Goal: Task Accomplishment & Management: Manage account settings

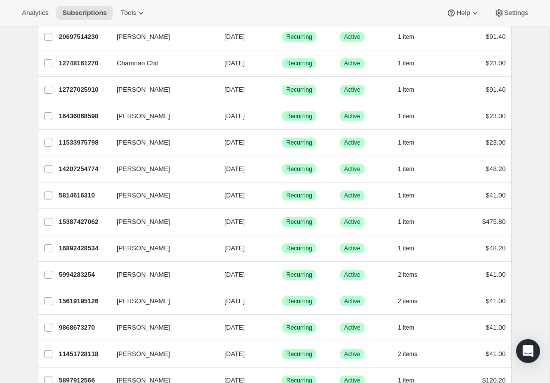
scroll to position [271, 0]
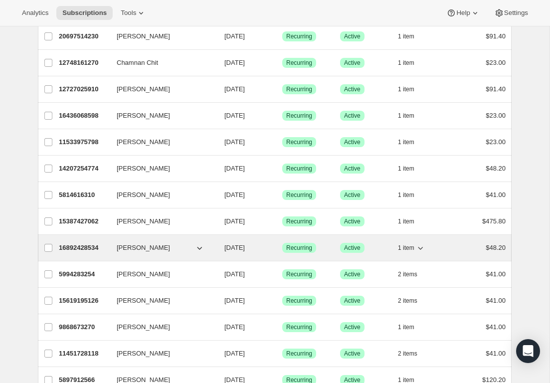
click at [421, 248] on icon "button" at bounding box center [420, 248] width 10 height 10
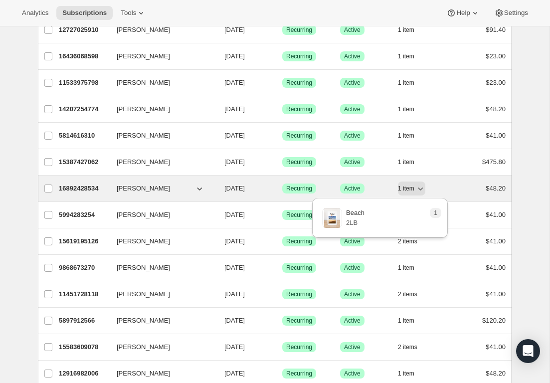
scroll to position [331, 0]
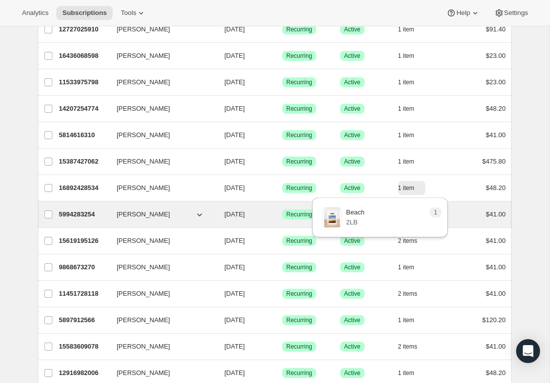
click at [200, 211] on icon "button" at bounding box center [200, 214] width 10 height 10
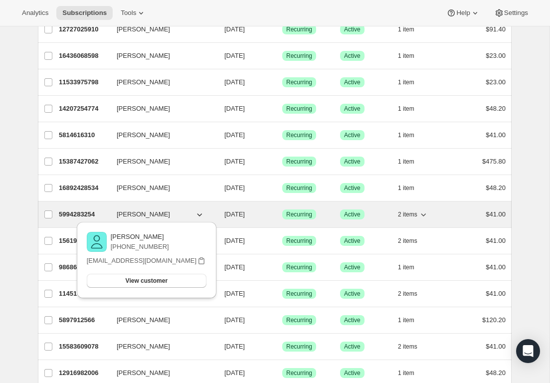
click at [428, 214] on icon "button" at bounding box center [423, 214] width 10 height 10
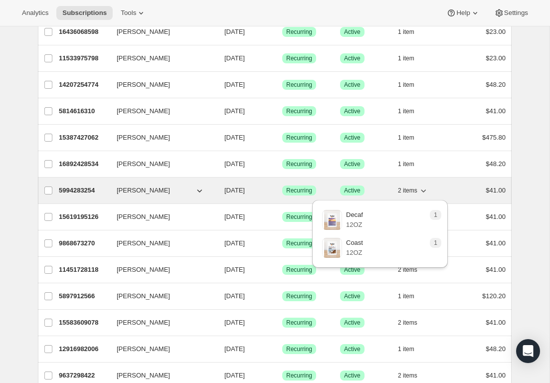
scroll to position [353, 0]
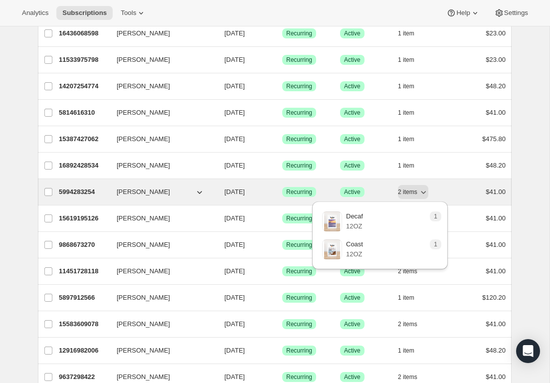
click at [441, 193] on div "2 items" at bounding box center [423, 192] width 50 height 14
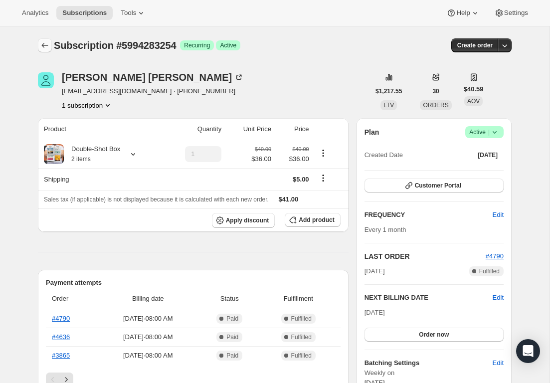
click at [46, 46] on icon "Subscriptions" at bounding box center [45, 45] width 10 height 10
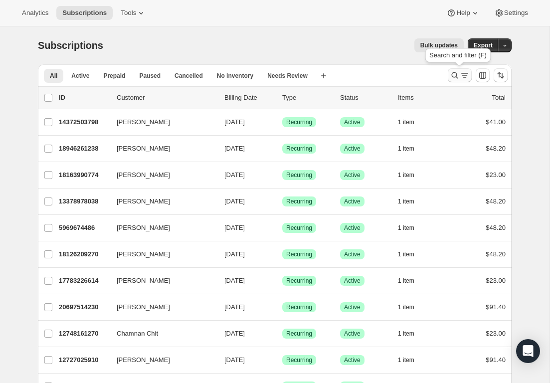
click at [464, 78] on icon "Search and filter results" at bounding box center [465, 75] width 10 height 10
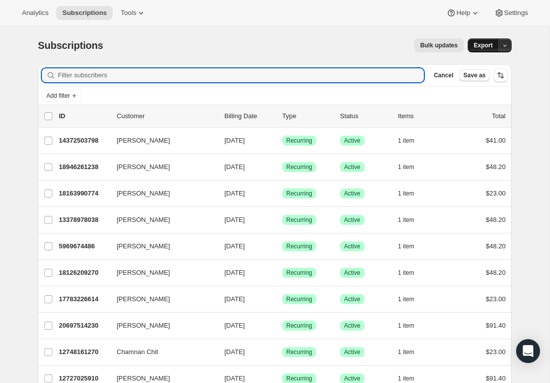
click at [488, 42] on span "Export" at bounding box center [483, 45] width 19 height 8
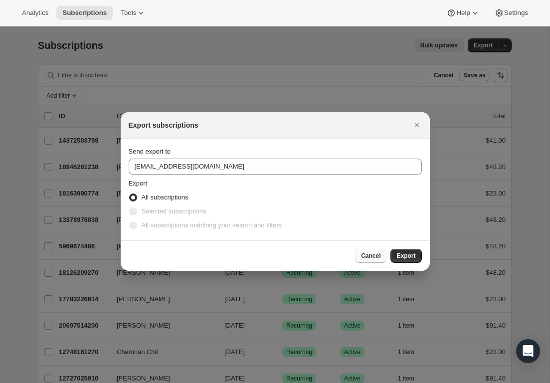
click at [375, 257] on span "Cancel" at bounding box center [370, 256] width 19 height 8
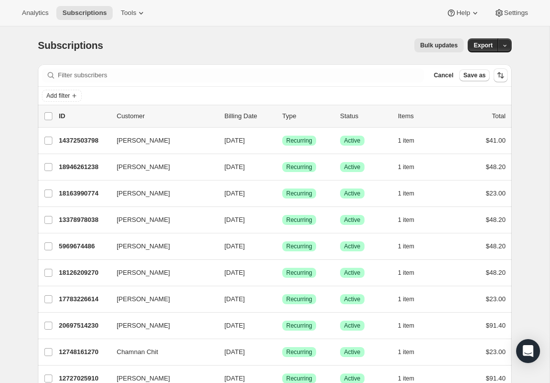
click at [336, 48] on div "Bulk updates" at bounding box center [289, 45] width 349 height 14
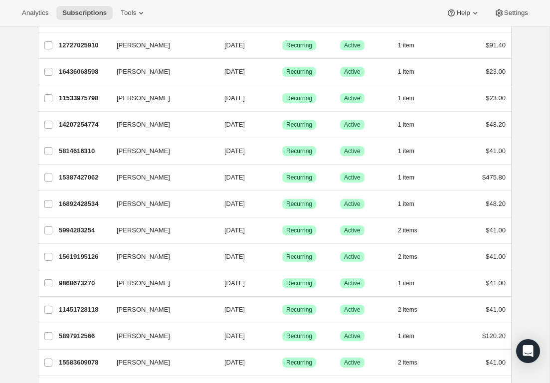
scroll to position [365, 0]
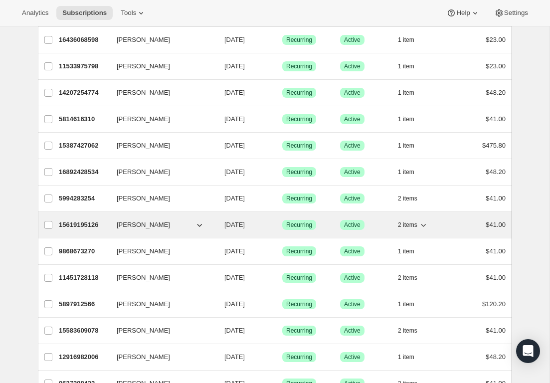
click at [425, 224] on icon "button" at bounding box center [423, 225] width 10 height 10
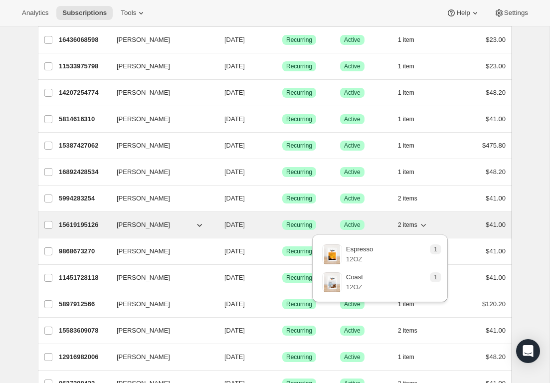
click at [425, 224] on icon "button" at bounding box center [423, 225] width 10 height 10
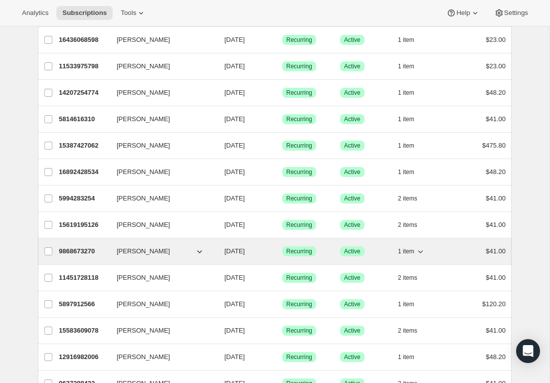
click at [426, 248] on div "1 item" at bounding box center [423, 251] width 50 height 14
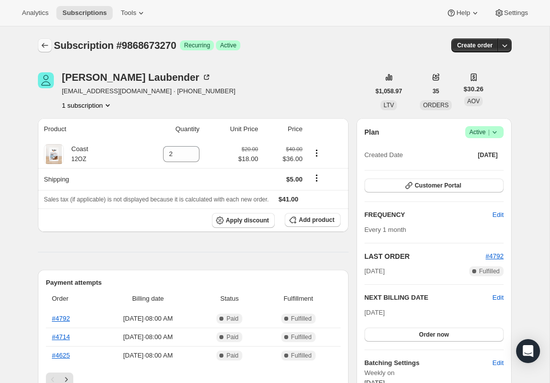
click at [47, 44] on icon "Subscriptions" at bounding box center [45, 45] width 10 height 10
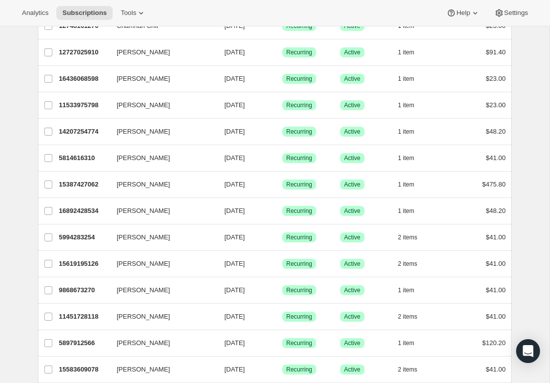
scroll to position [311, 0]
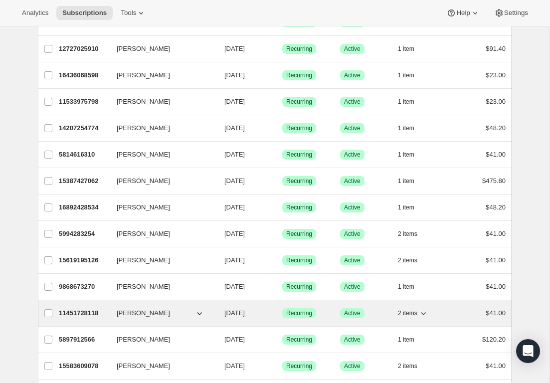
click at [428, 314] on icon "button" at bounding box center [423, 313] width 10 height 10
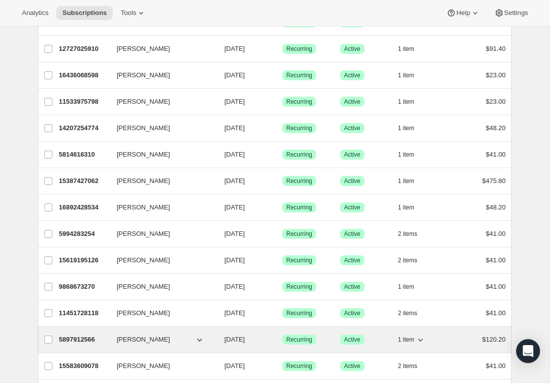
click at [424, 342] on icon "button" at bounding box center [420, 340] width 10 height 10
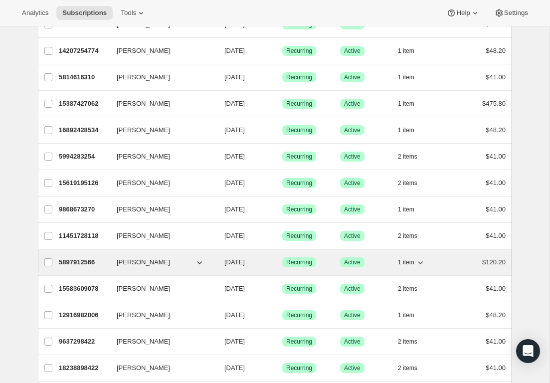
scroll to position [390, 0]
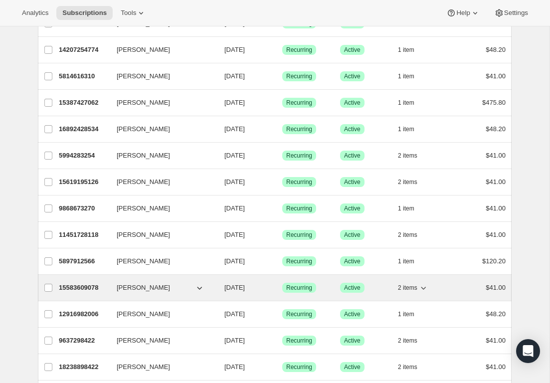
click at [425, 289] on icon "button" at bounding box center [423, 288] width 5 height 3
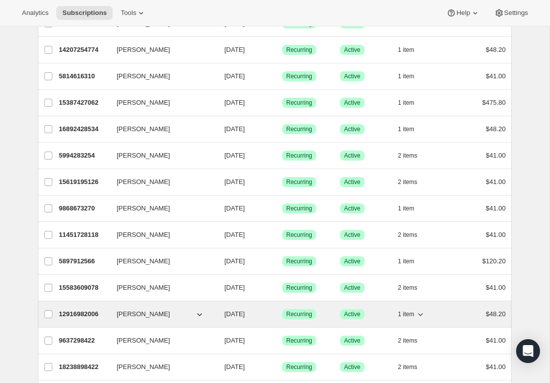
click at [423, 315] on icon "button" at bounding box center [420, 314] width 10 height 10
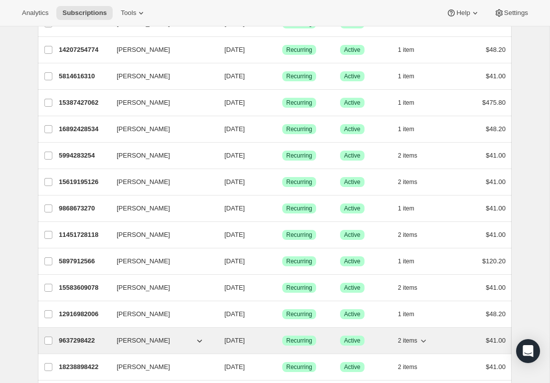
click at [424, 340] on icon "button" at bounding box center [423, 341] width 10 height 10
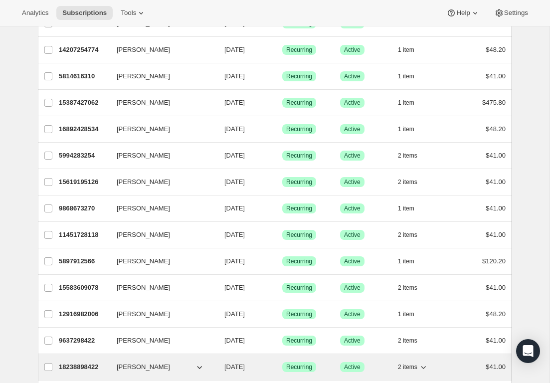
click at [426, 367] on icon "button" at bounding box center [423, 367] width 10 height 10
click at [424, 368] on icon "button" at bounding box center [423, 367] width 5 height 3
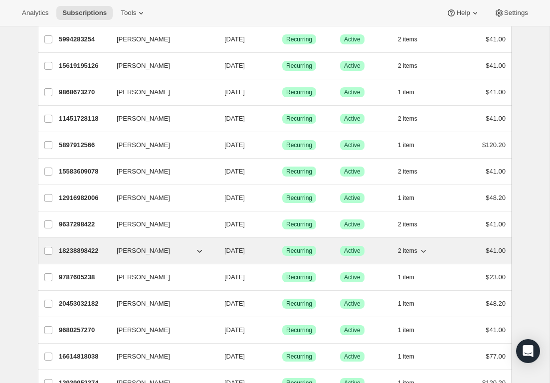
scroll to position [512, 0]
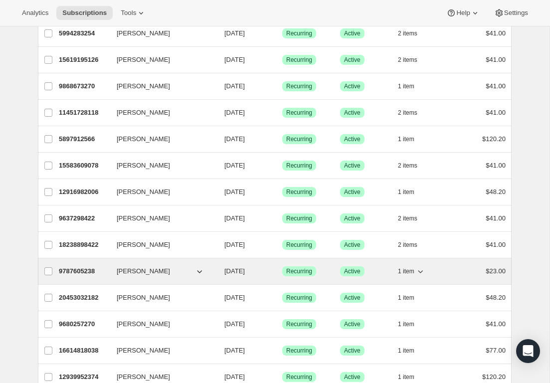
click at [421, 271] on icon "button" at bounding box center [420, 271] width 10 height 10
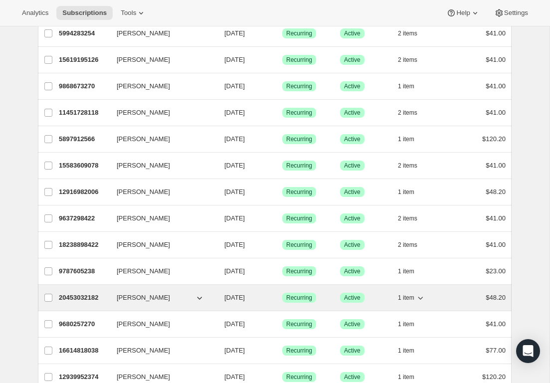
click at [421, 296] on icon "button" at bounding box center [420, 298] width 10 height 10
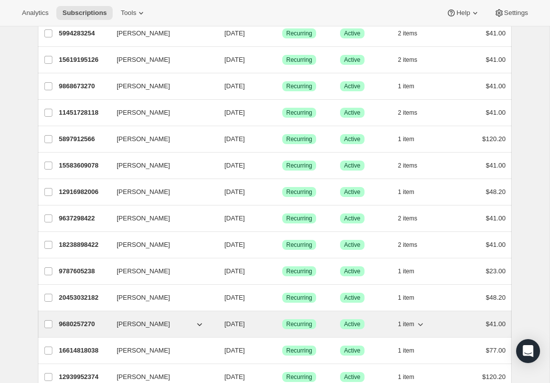
click at [421, 323] on icon "button" at bounding box center [420, 324] width 10 height 10
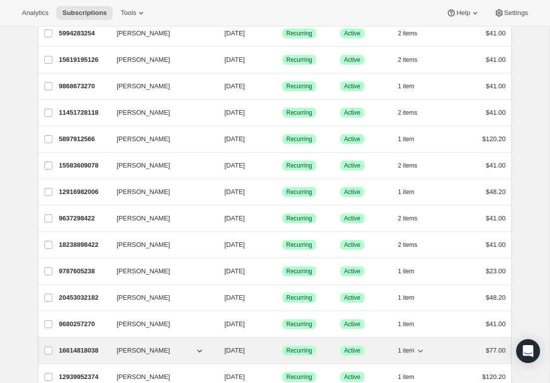
click at [419, 351] on icon "button" at bounding box center [420, 351] width 5 height 3
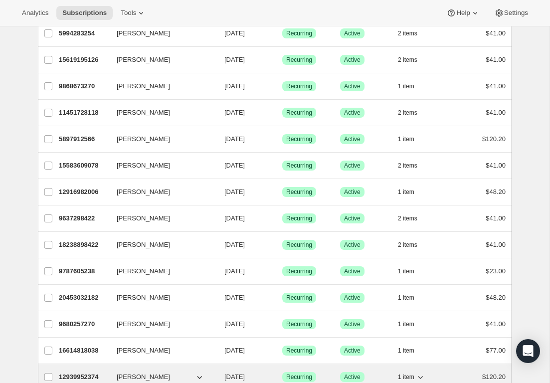
click at [420, 373] on icon "button" at bounding box center [420, 377] width 10 height 10
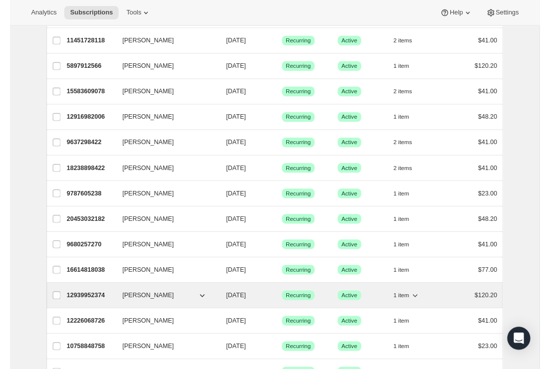
scroll to position [582, 0]
